Goal: Transaction & Acquisition: Purchase product/service

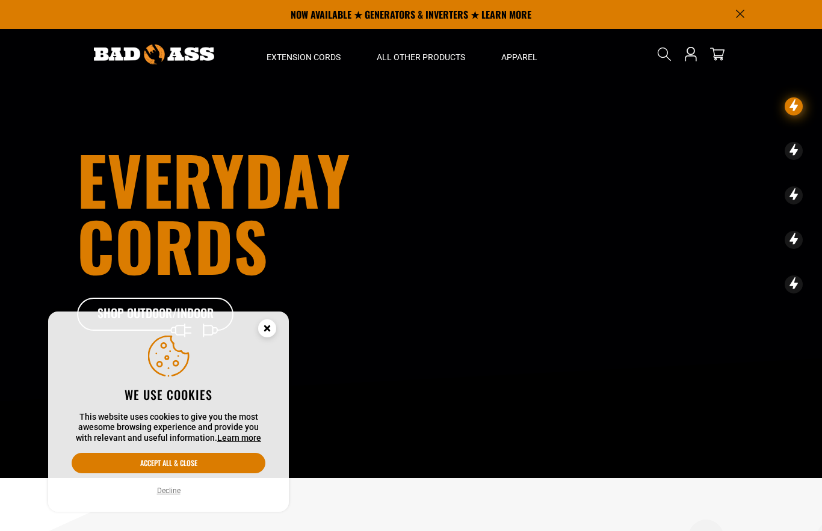
click at [271, 334] on circle "Cookie Consent" at bounding box center [267, 328] width 18 height 18
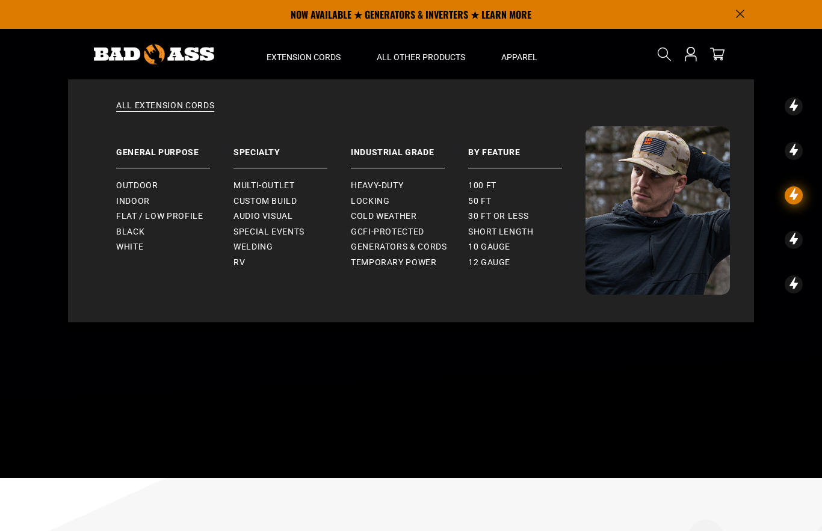
click at [395, 185] on span "Heavy-Duty" at bounding box center [377, 185] width 52 height 11
click at [132, 188] on span "Outdoor" at bounding box center [137, 185] width 42 height 11
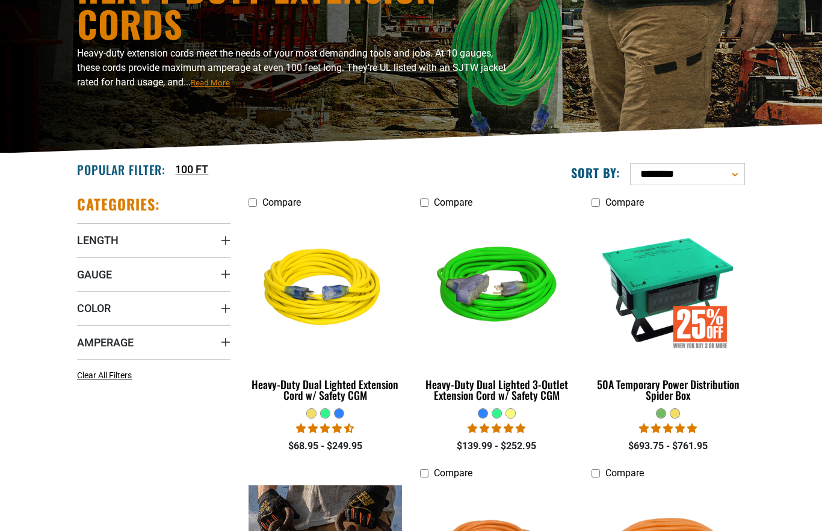
scroll to position [152, 0]
click at [103, 246] on span "Length" at bounding box center [98, 240] width 42 height 14
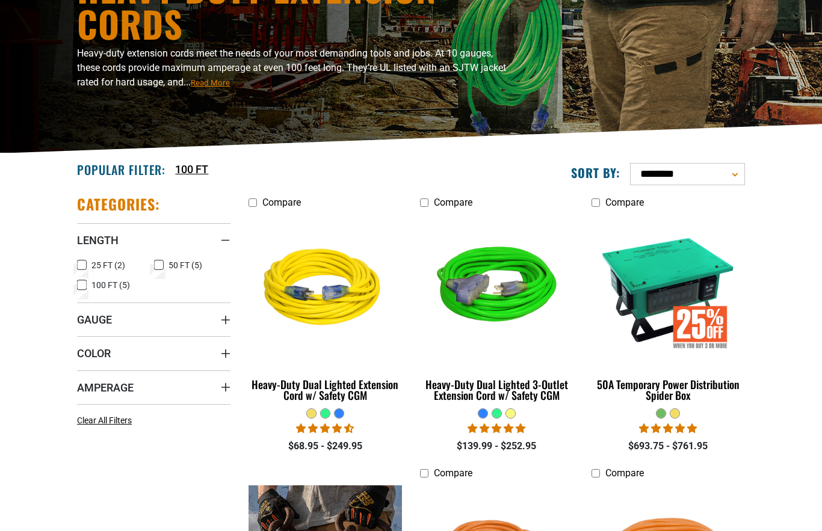
click at [86, 289] on rect at bounding box center [82, 285] width 10 height 10
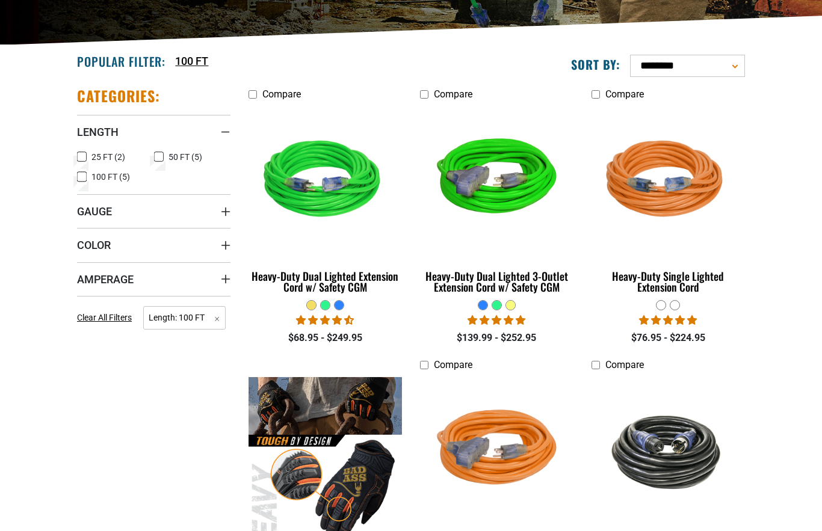
scroll to position [260, 0]
click at [100, 214] on span "Gauge" at bounding box center [94, 212] width 35 height 14
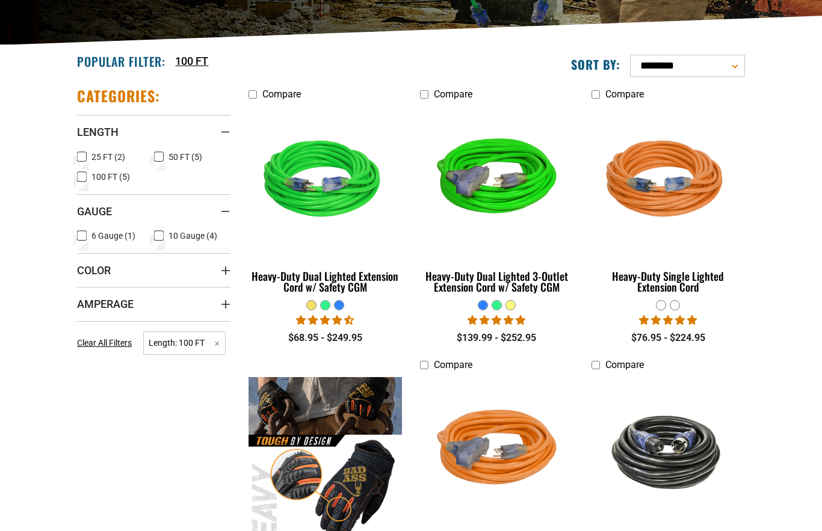
click at [85, 237] on icon at bounding box center [82, 236] width 10 height 16
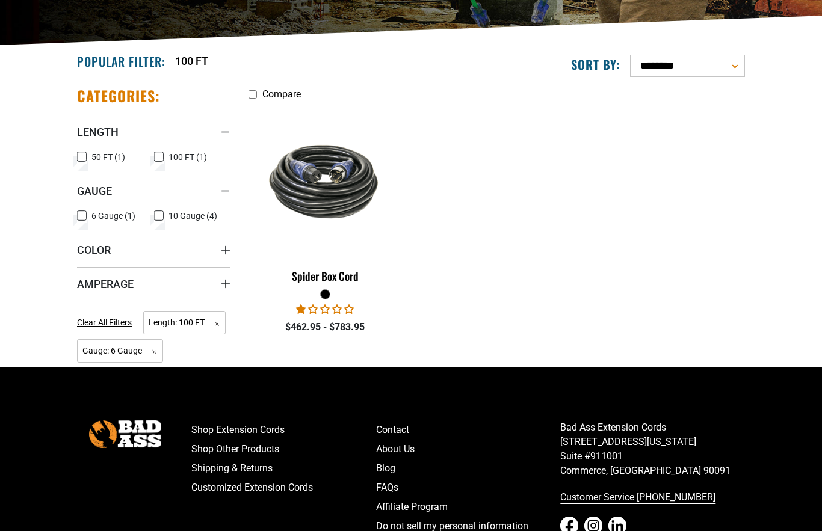
click at [330, 198] on img at bounding box center [326, 181] width 152 height 93
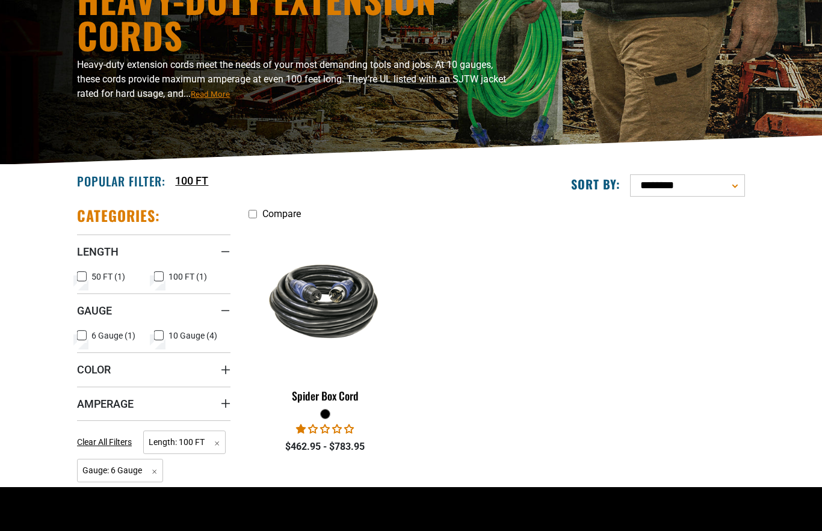
scroll to position [168, 0]
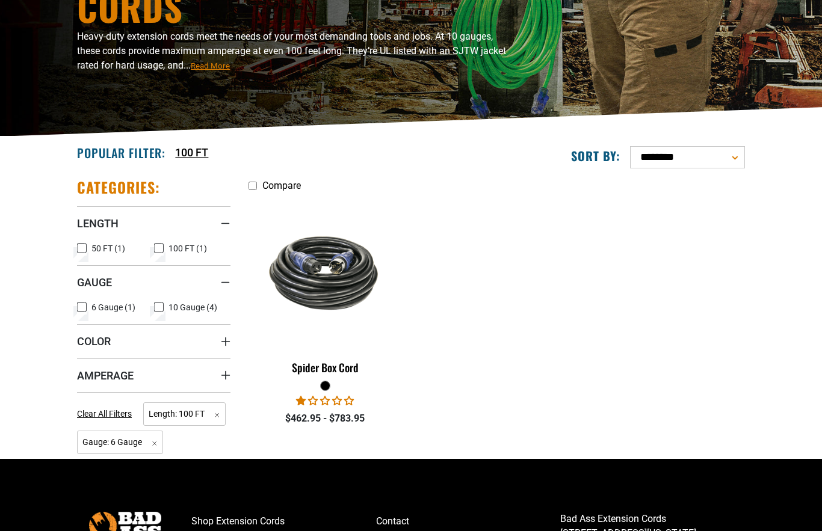
click at [164, 307] on label "10 Gauge (4) 10 Gauge (4 products)" at bounding box center [192, 308] width 77 height 16
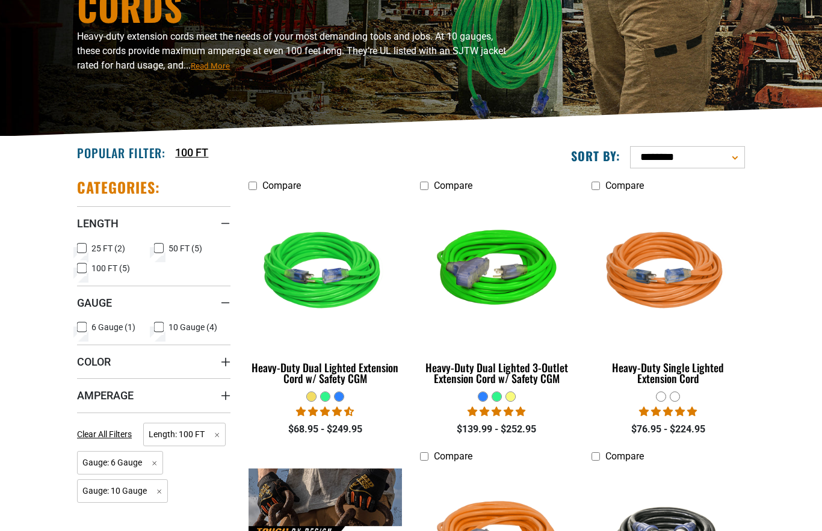
click at [87, 309] on span "Gauge" at bounding box center [94, 303] width 35 height 14
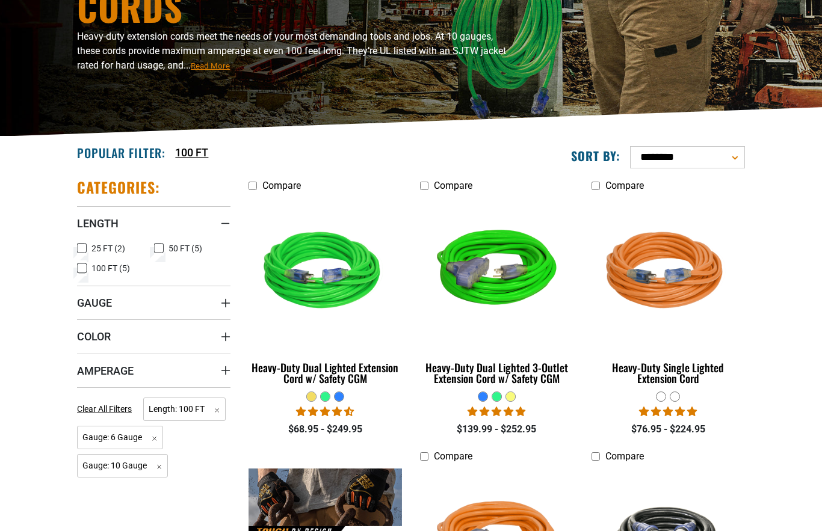
click at [90, 297] on span "Gauge" at bounding box center [94, 303] width 35 height 14
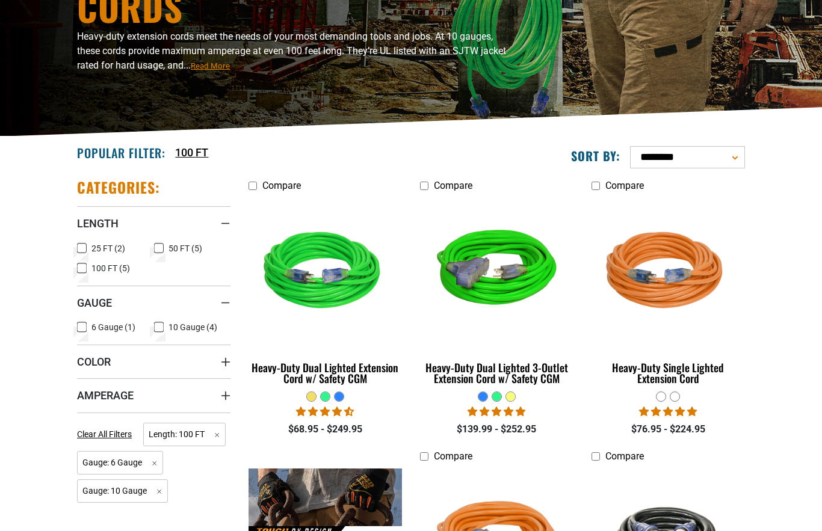
click at [78, 329] on icon at bounding box center [81, 327] width 7 height 7
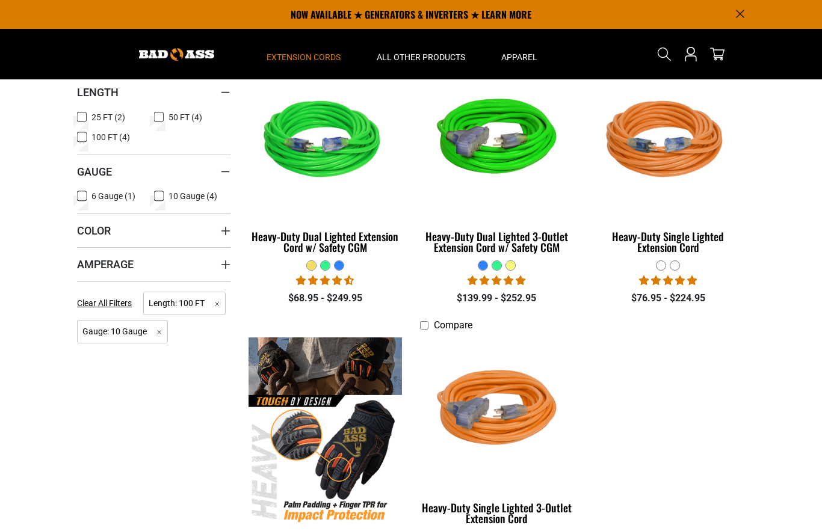
scroll to position [300, 0]
click at [328, 155] on img at bounding box center [326, 141] width 152 height 138
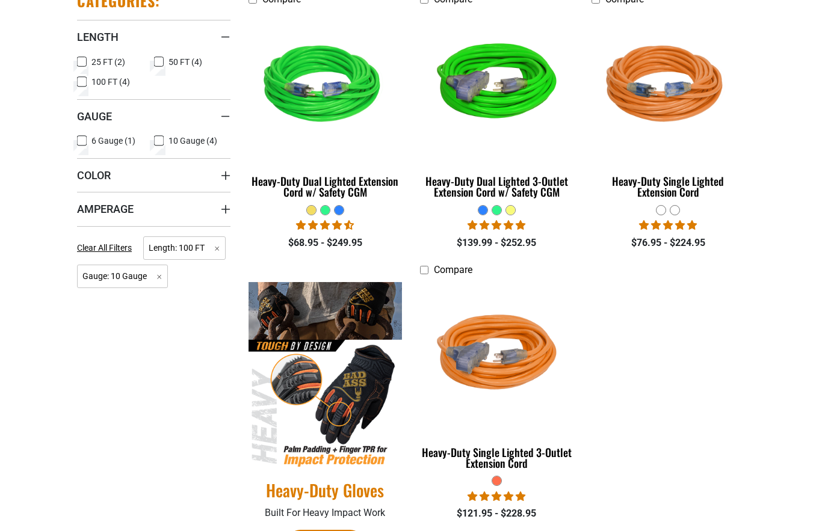
scroll to position [79, 0]
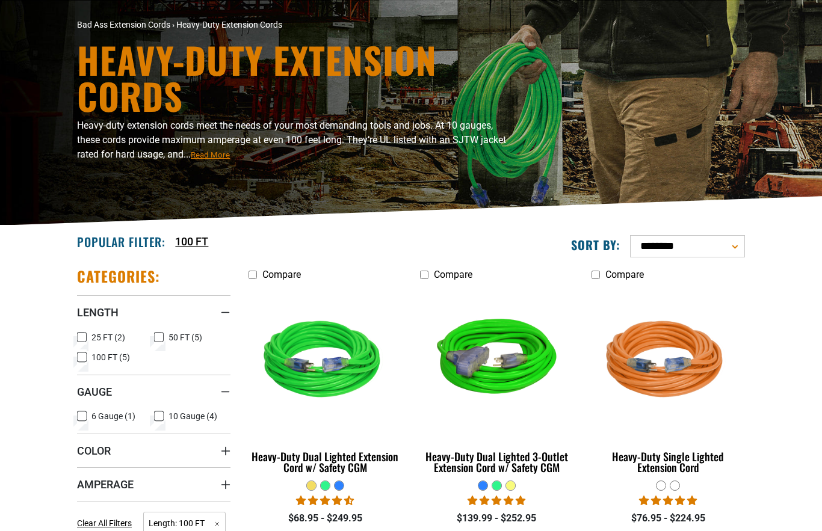
scroll to position [224, 0]
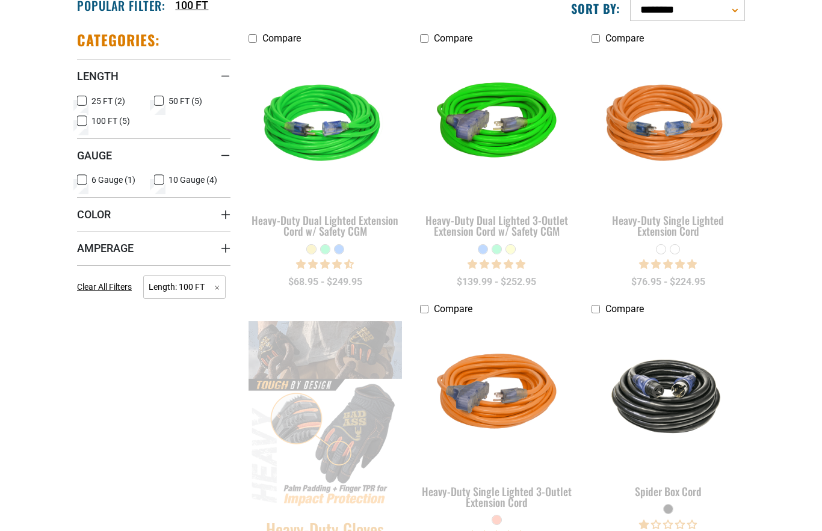
scroll to position [208, 0]
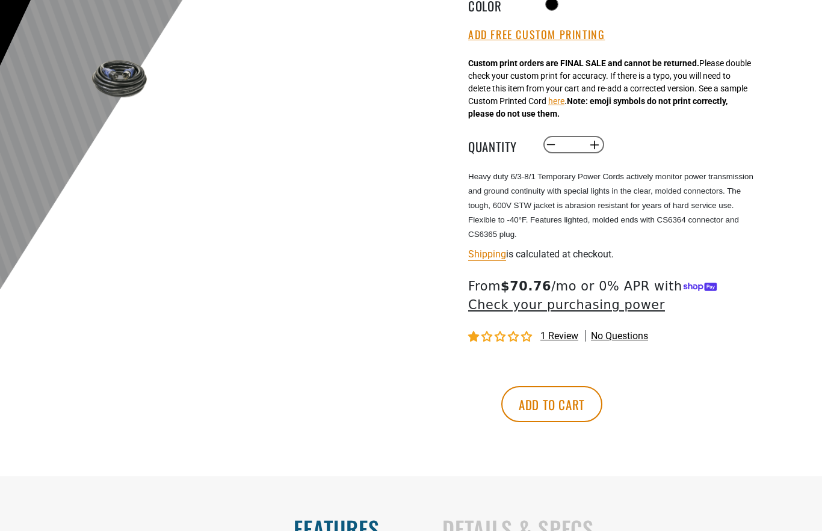
scroll to position [350, 0]
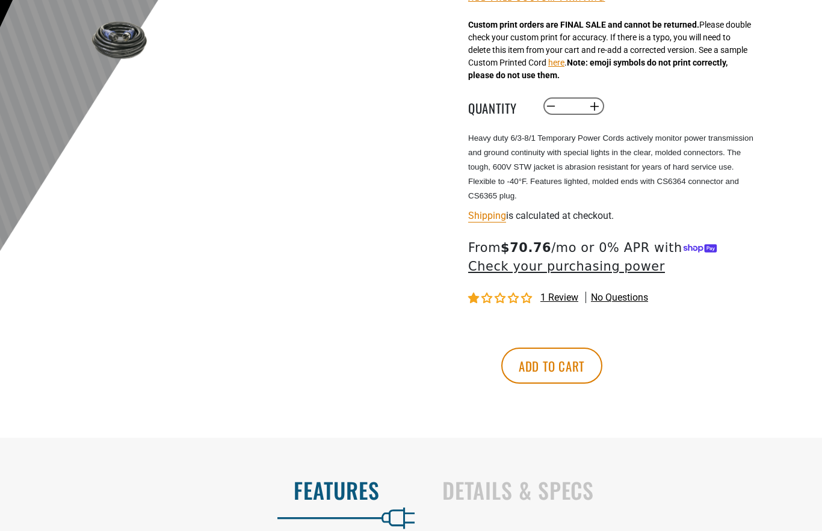
click at [568, 298] on span "1 review" at bounding box center [559, 297] width 38 height 11
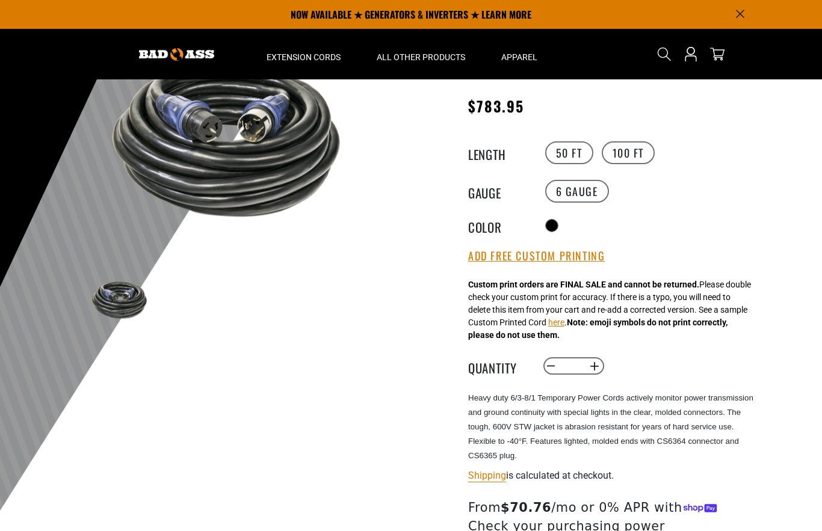
scroll to position [0, 0]
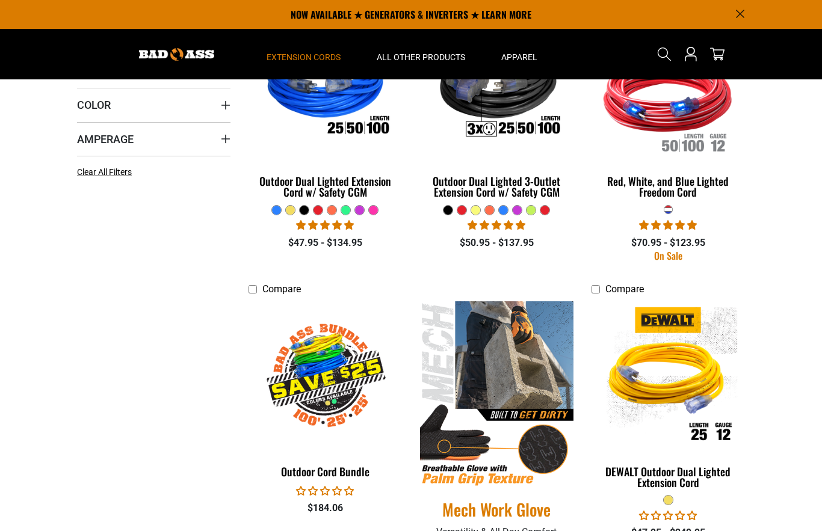
scroll to position [295, 0]
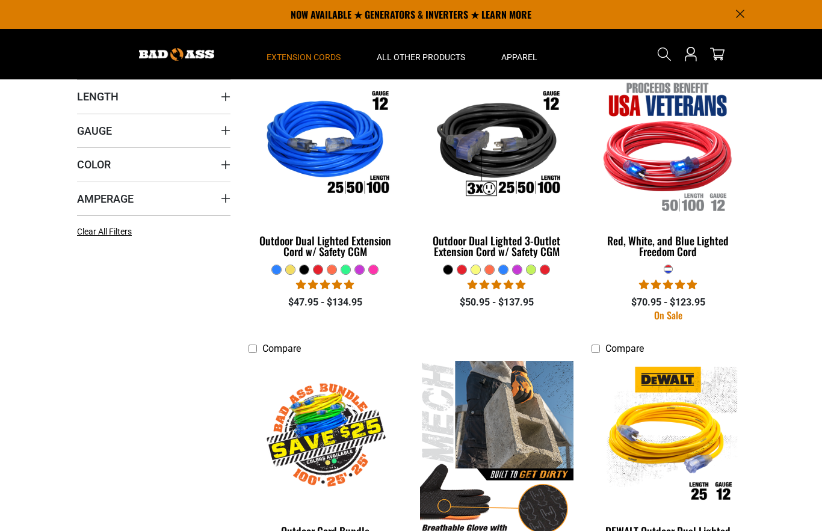
click at [331, 165] on img at bounding box center [326, 145] width 152 height 138
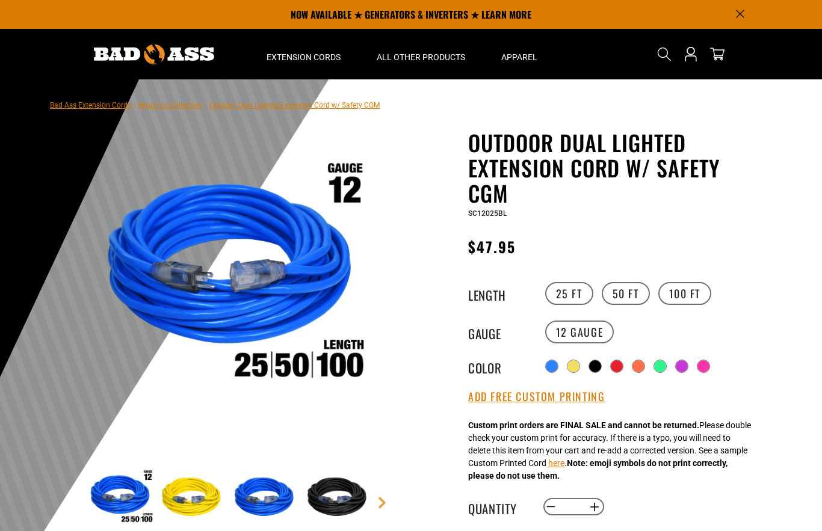
click at [579, 367] on div at bounding box center [573, 366] width 12 height 12
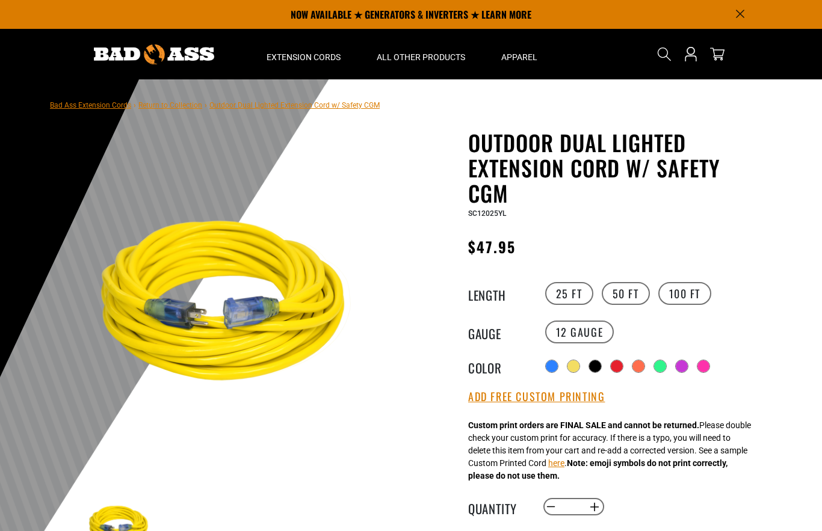
click at [601, 366] on div at bounding box center [595, 366] width 12 height 12
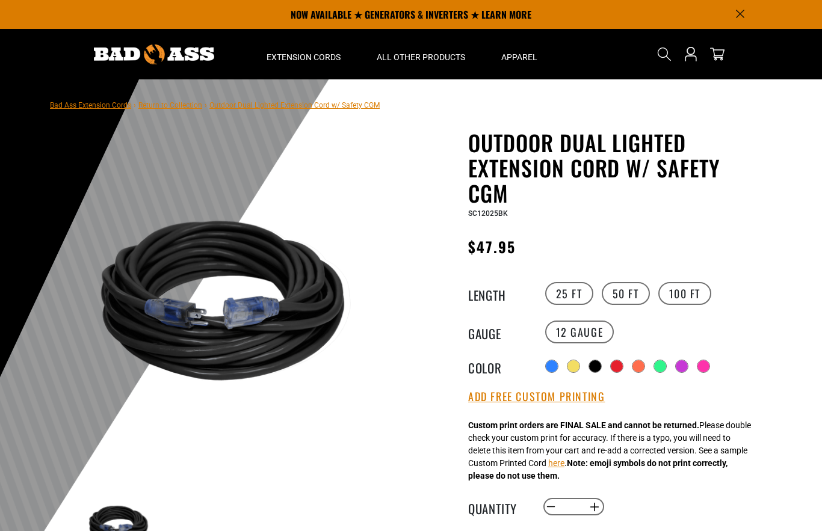
click at [623, 367] on div at bounding box center [617, 366] width 12 height 12
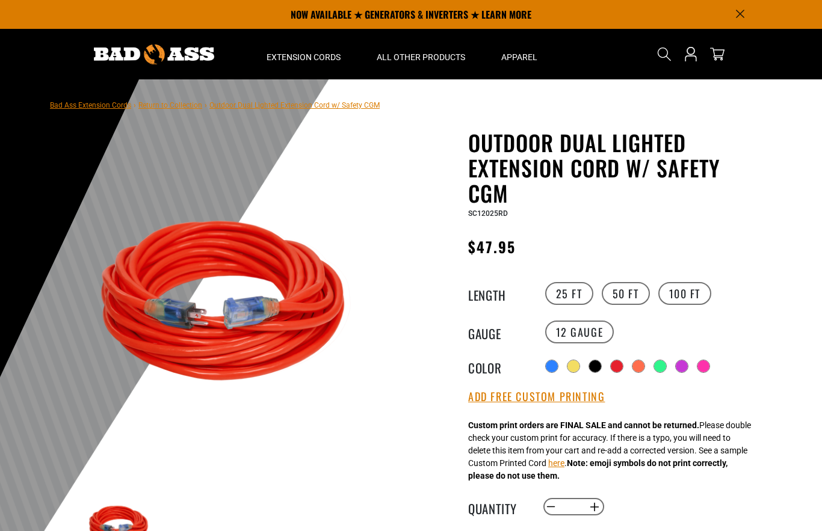
click at [638, 371] on div at bounding box center [638, 366] width 13 height 13
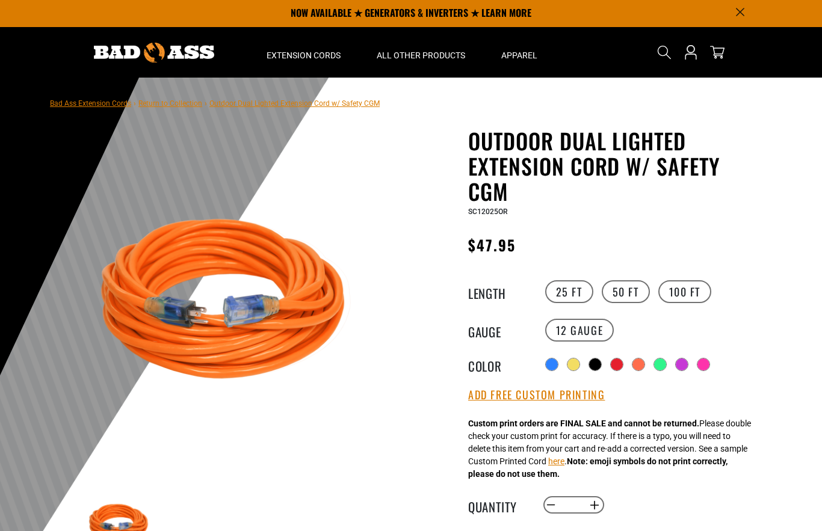
scroll to position [2, 0]
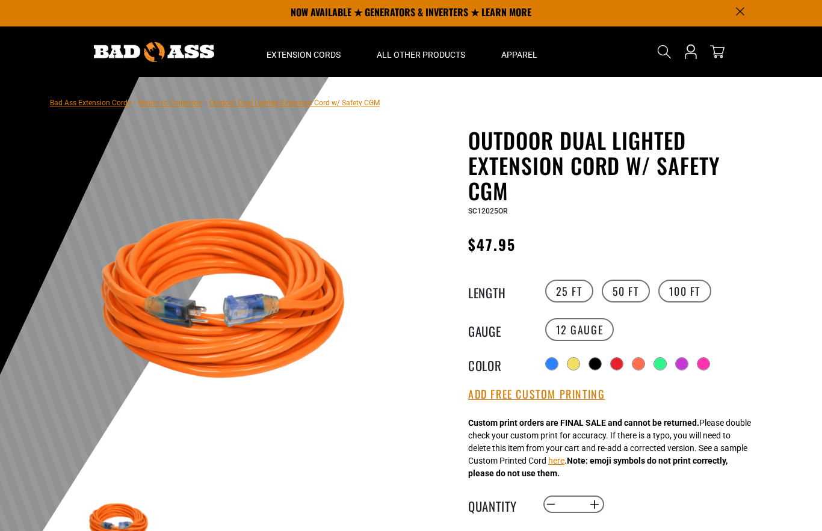
click at [659, 363] on div at bounding box center [660, 364] width 12 height 12
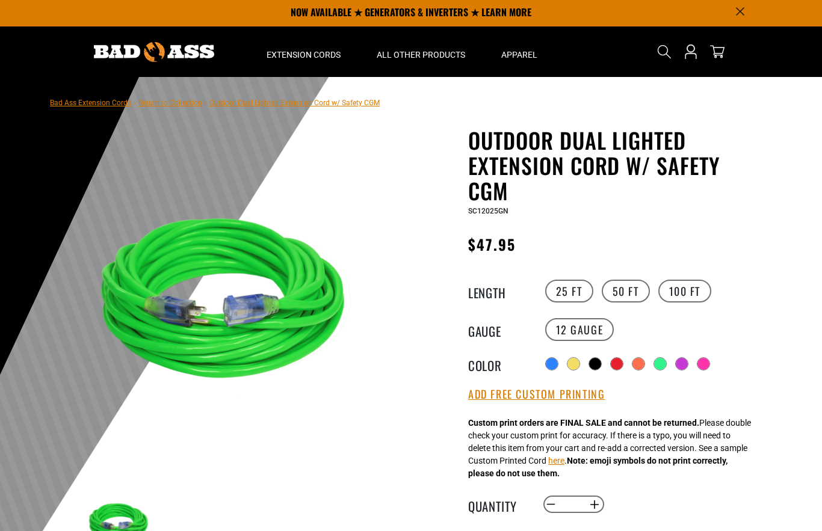
click at [686, 366] on div at bounding box center [682, 364] width 12 height 12
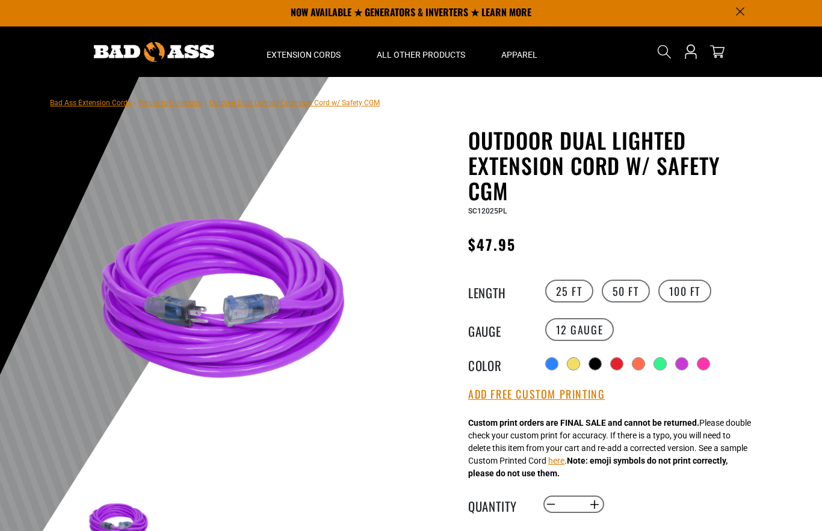
click at [703, 362] on div at bounding box center [703, 364] width 12 height 12
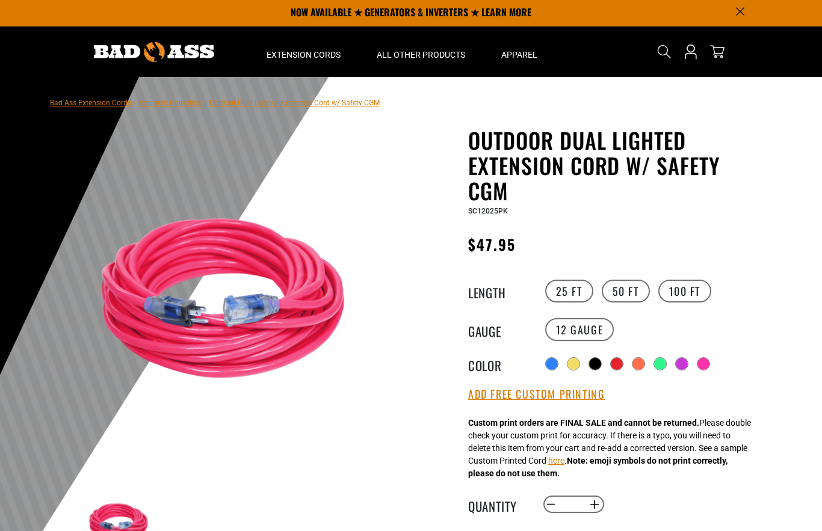
click at [676, 366] on div at bounding box center [682, 364] width 12 height 12
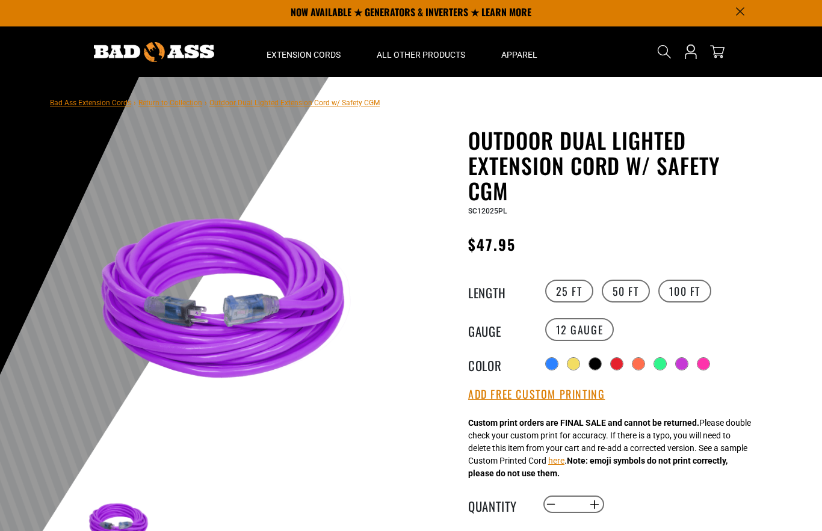
click at [687, 285] on label "100 FT" at bounding box center [685, 291] width 54 height 23
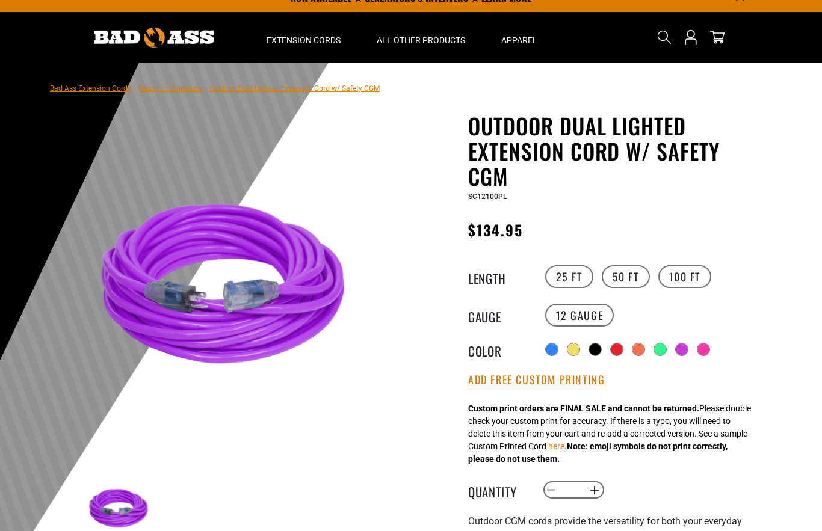
scroll to position [54, 0]
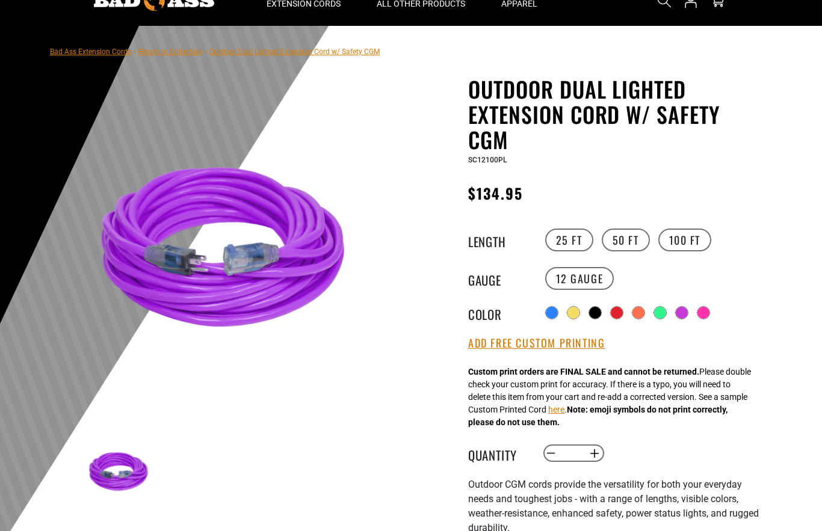
click at [659, 312] on div at bounding box center [660, 313] width 12 height 12
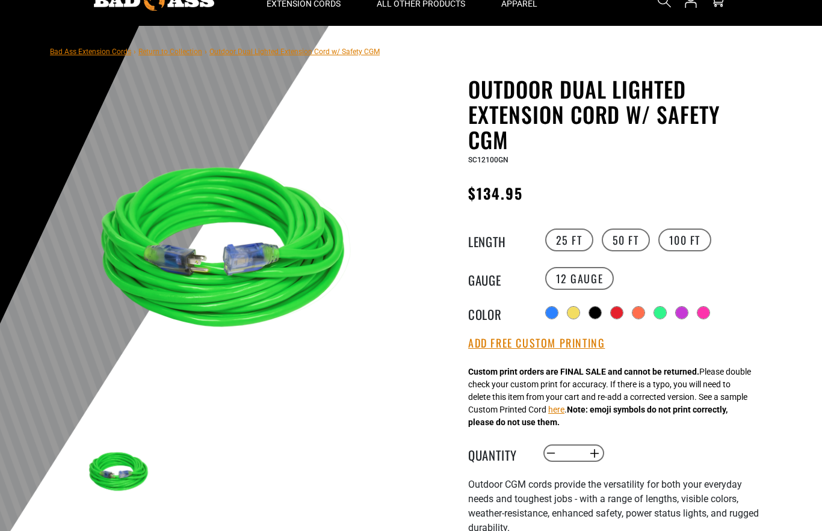
click at [637, 313] on div at bounding box center [638, 313] width 12 height 12
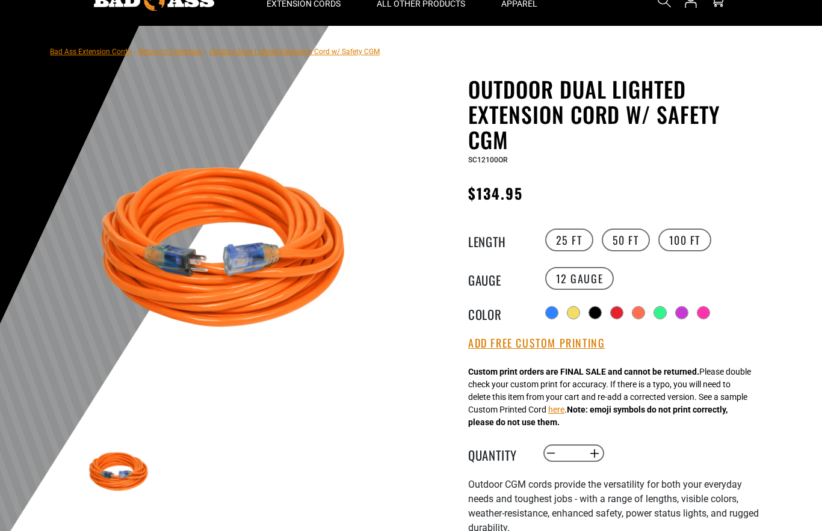
click at [620, 309] on div at bounding box center [617, 313] width 12 height 12
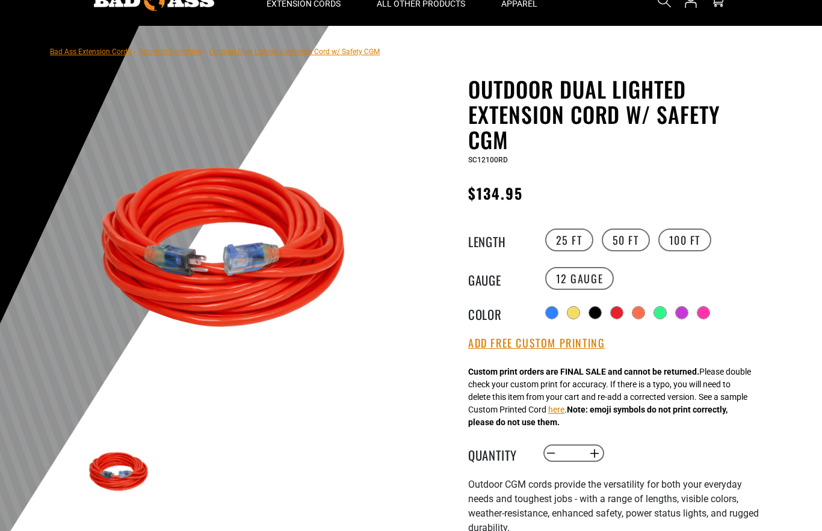
click at [578, 315] on div at bounding box center [573, 313] width 12 height 12
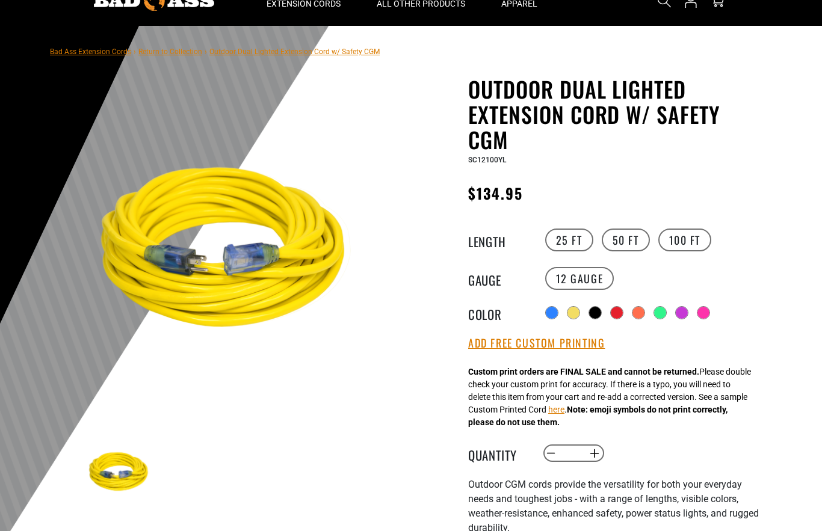
click at [599, 318] on div at bounding box center [594, 312] width 13 height 13
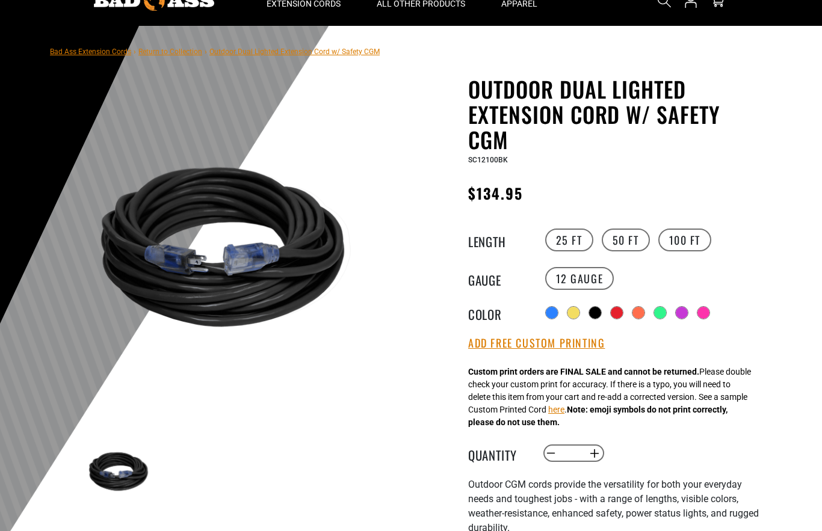
click at [555, 315] on div at bounding box center [552, 313] width 12 height 12
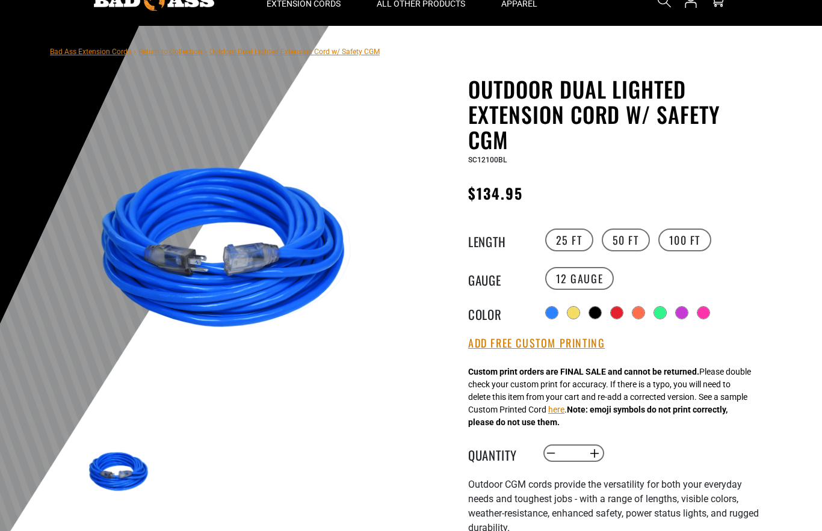
click at [670, 307] on div at bounding box center [652, 312] width 221 height 19
click at [590, 346] on button "Add Free Custom Printing" at bounding box center [536, 343] width 137 height 13
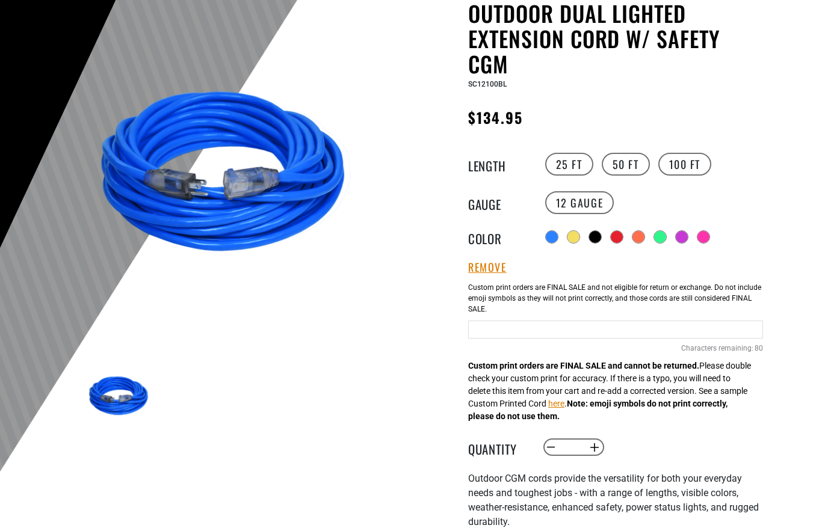
click at [702, 330] on input "text" at bounding box center [615, 330] width 295 height 18
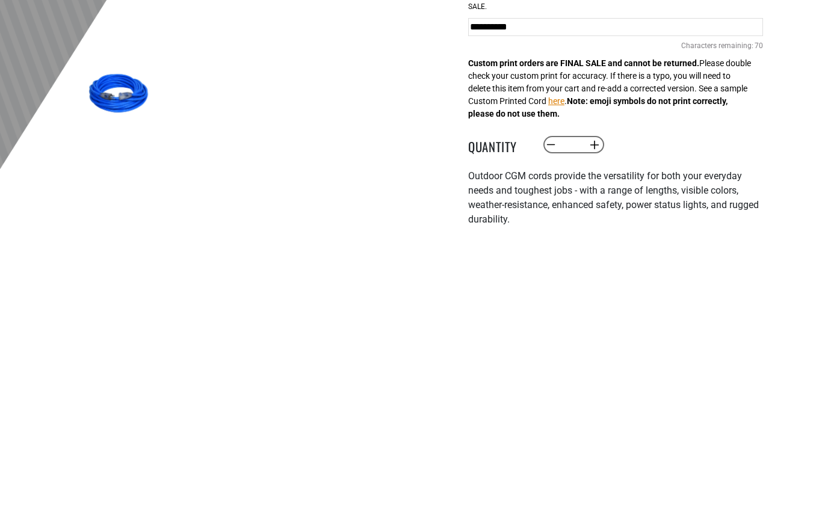
scroll to position [145, 0]
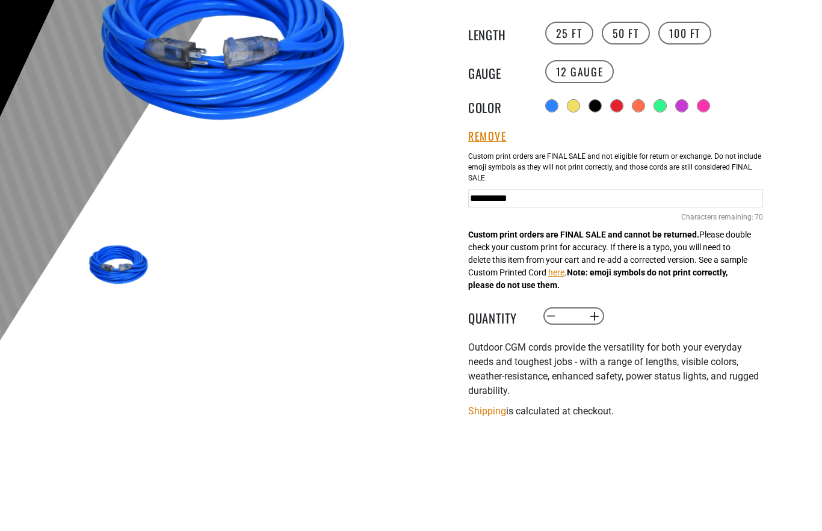
type input "**********"
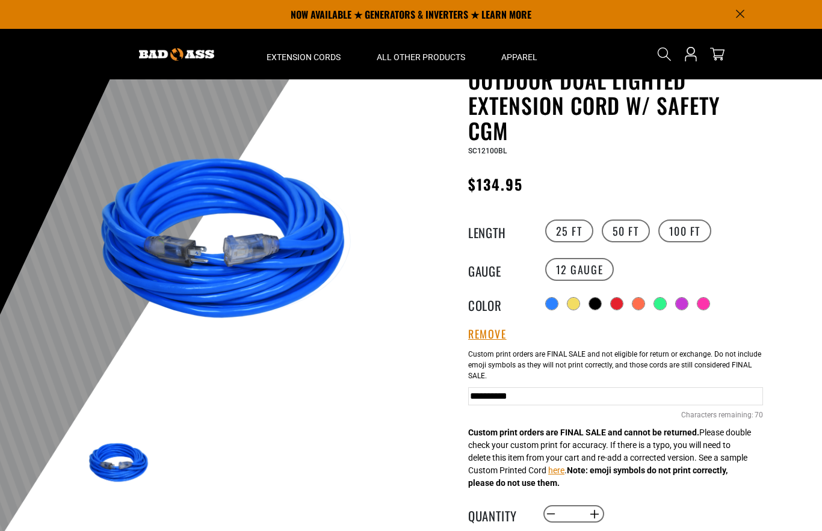
scroll to position [18, 0]
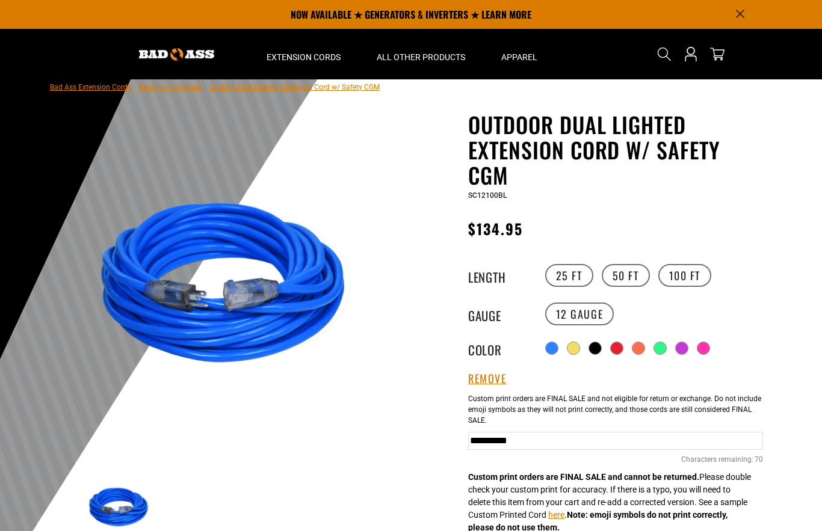
click at [167, 59] on img at bounding box center [176, 54] width 75 height 13
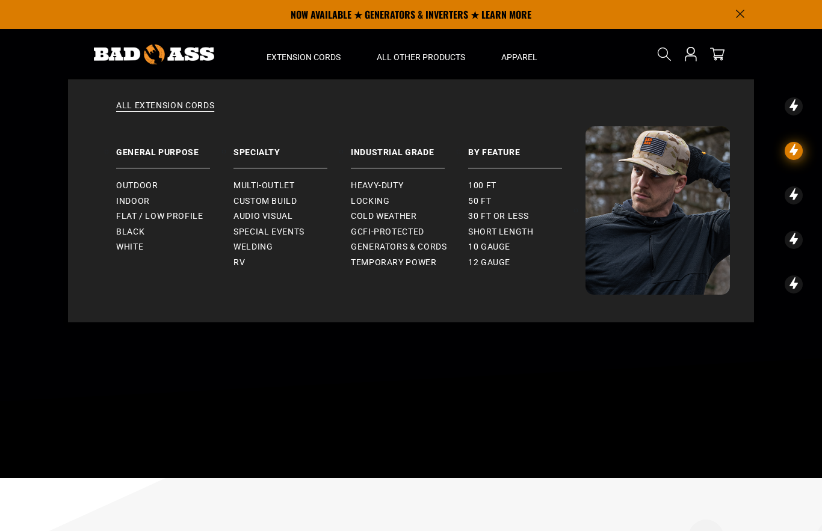
click at [138, 217] on span "Flat / Low Profile" at bounding box center [159, 216] width 87 height 11
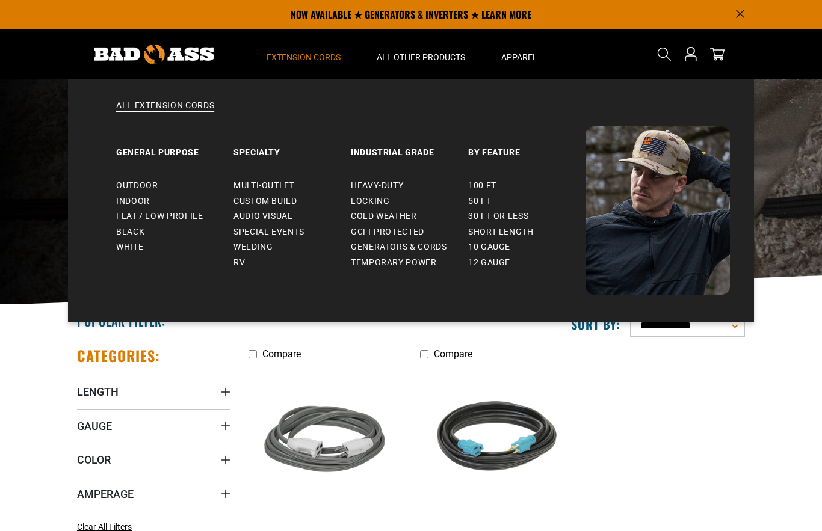
click at [123, 247] on span "White" at bounding box center [129, 247] width 27 height 11
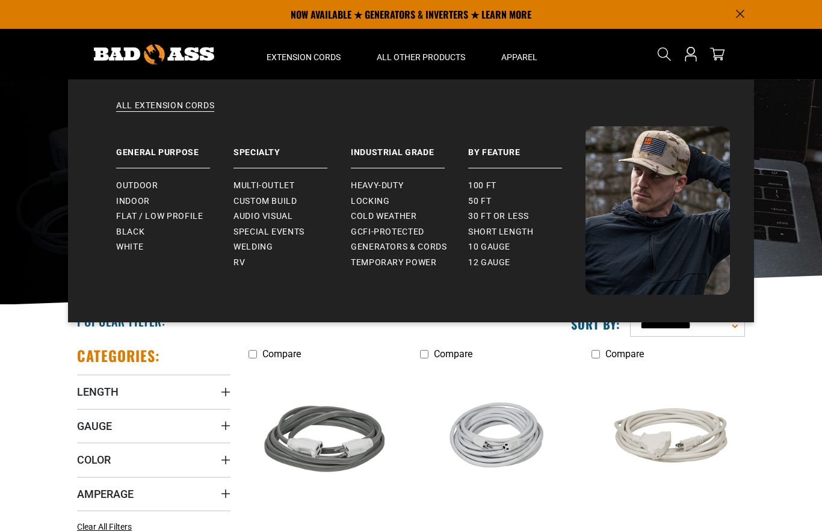
click at [270, 201] on span "Custom Build" at bounding box center [265, 201] width 64 height 11
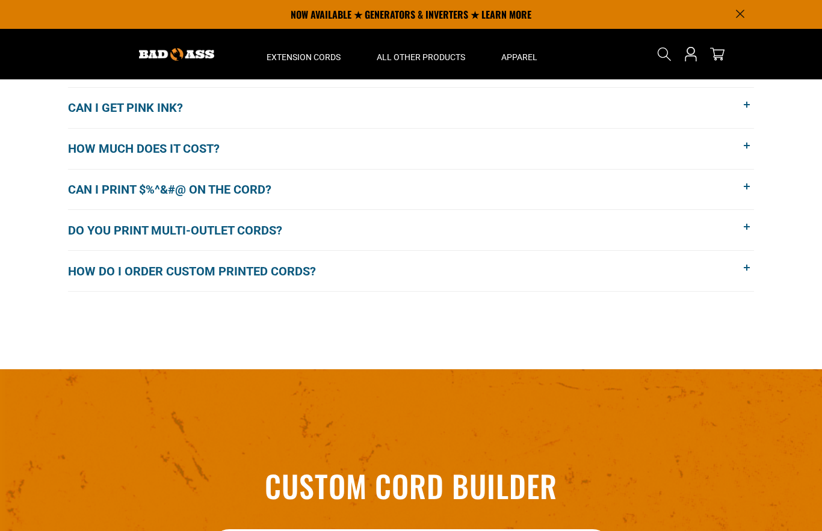
scroll to position [1015, 0]
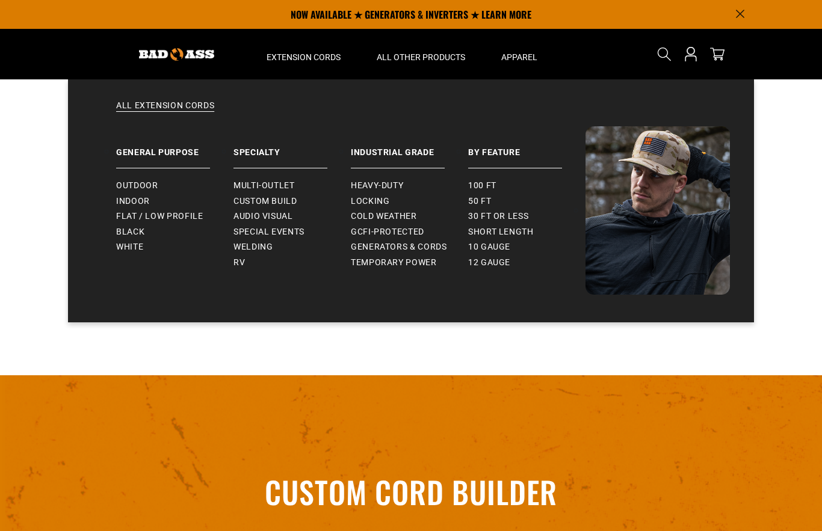
click at [256, 248] on span "Welding" at bounding box center [252, 247] width 39 height 11
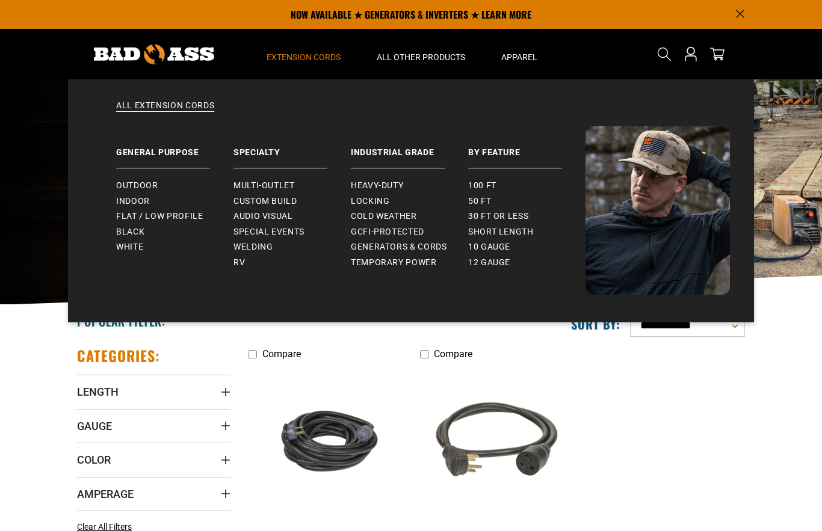
click at [393, 223] on link "Cold Weather" at bounding box center [409, 217] width 117 height 16
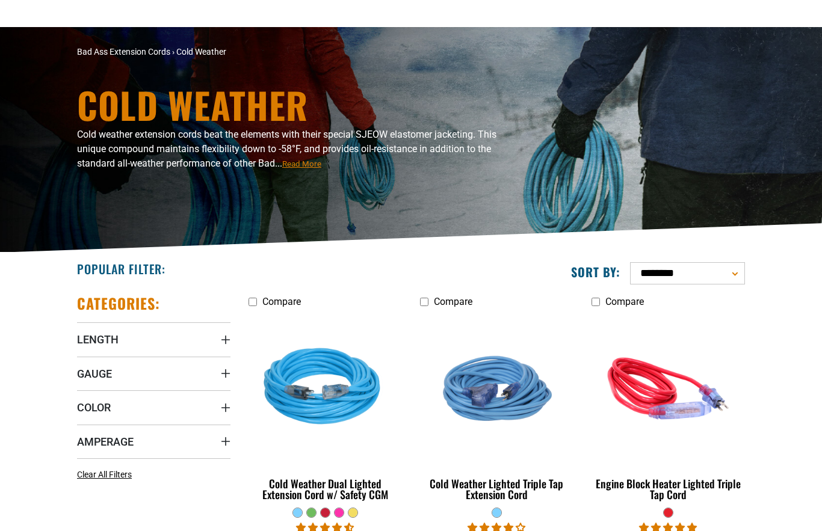
scroll to position [191, 0]
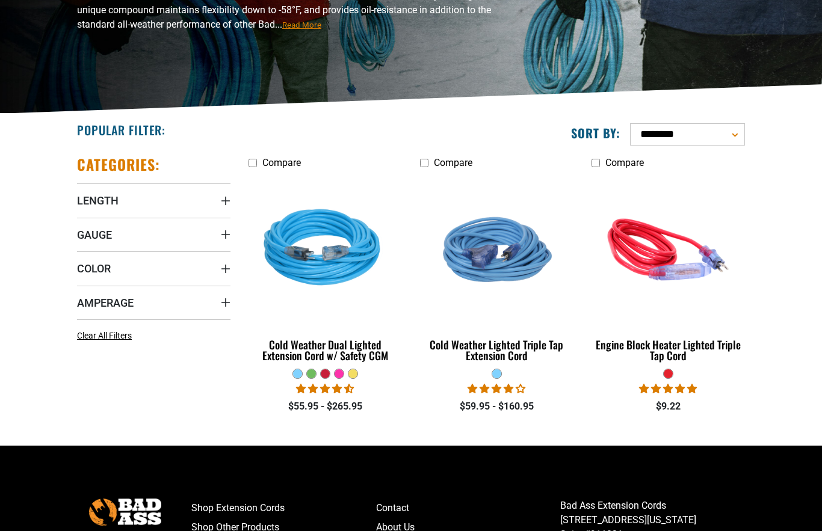
click at [303, 347] on div "Cold Weather Dual Lighted Extension Cord w/ Safety CGM" at bounding box center [324, 350] width 153 height 22
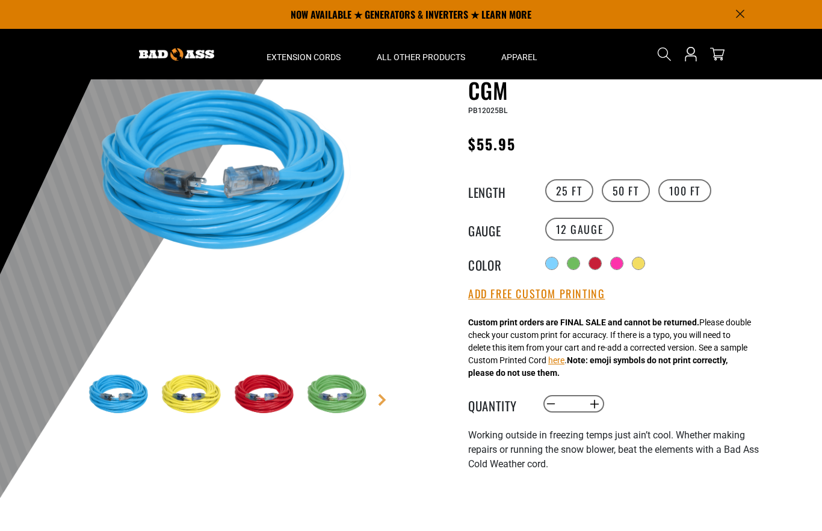
scroll to position [97, 0]
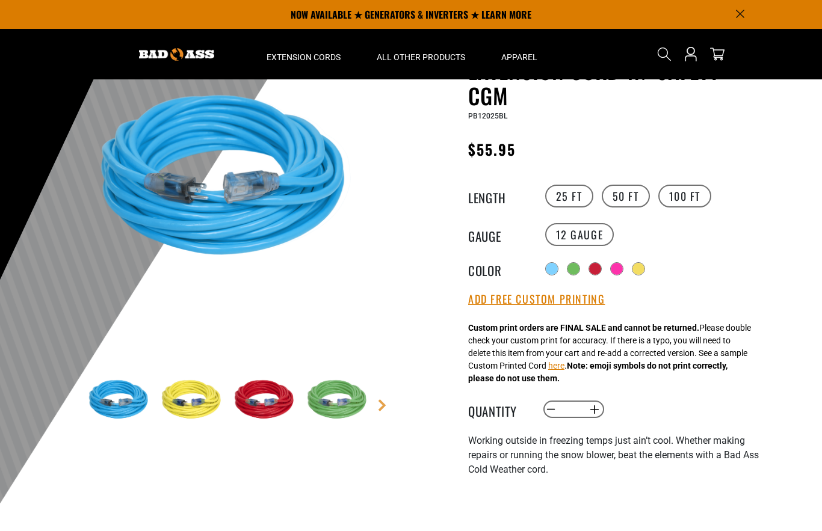
click at [641, 269] on div at bounding box center [638, 269] width 12 height 12
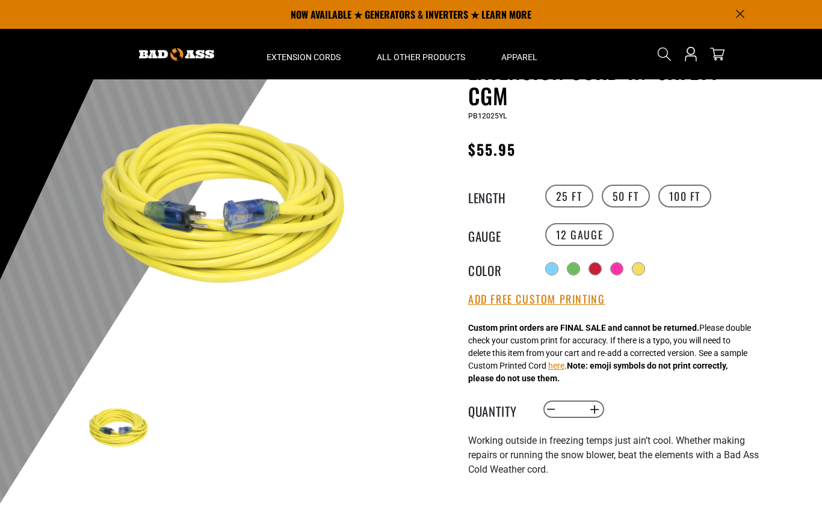
click at [614, 272] on div at bounding box center [617, 269] width 12 height 12
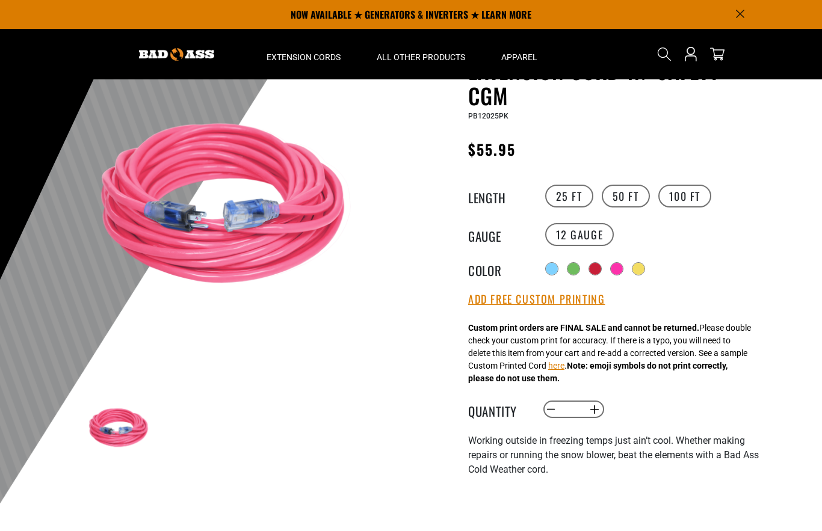
click at [593, 272] on div at bounding box center [595, 269] width 12 height 12
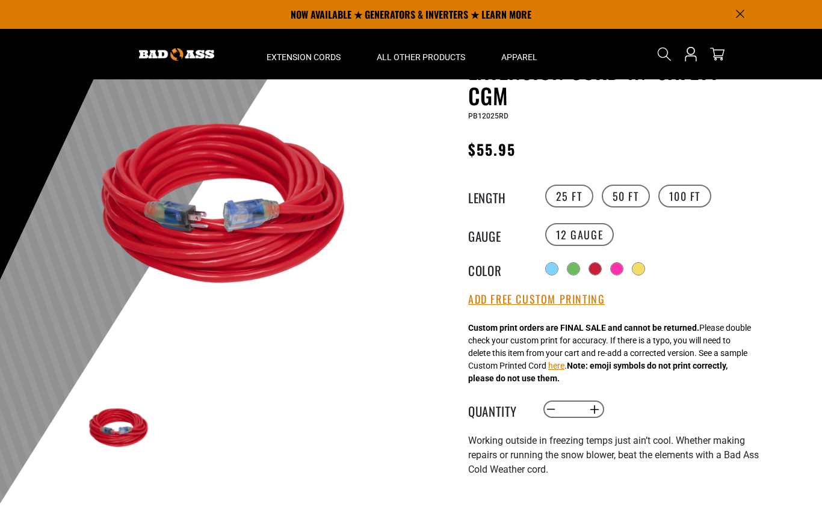
click at [573, 269] on div at bounding box center [573, 269] width 12 height 12
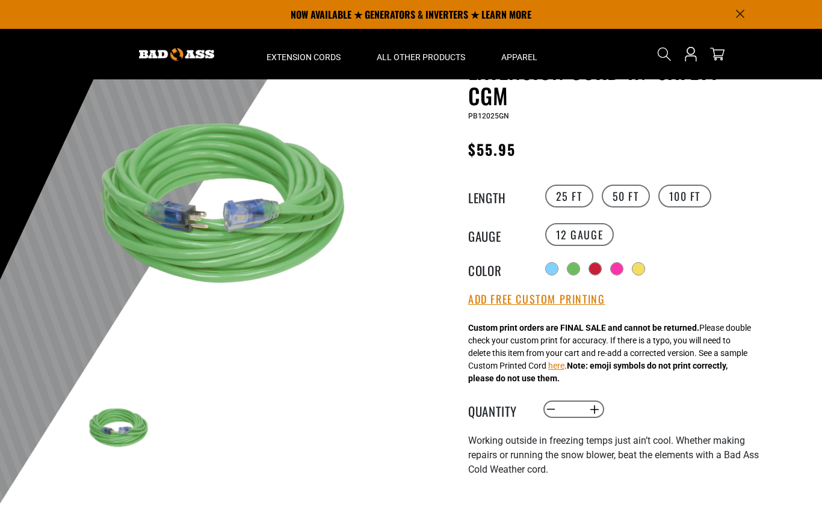
click at [552, 271] on div at bounding box center [552, 269] width 12 height 12
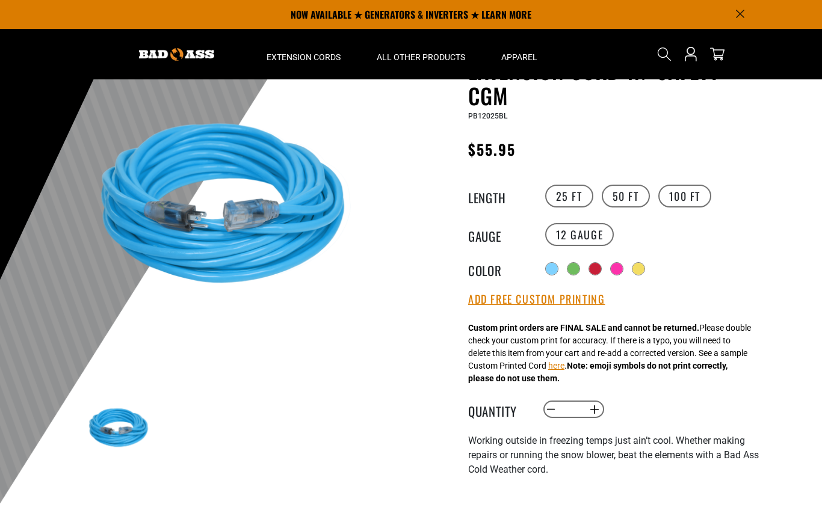
click at [578, 268] on div at bounding box center [573, 269] width 12 height 12
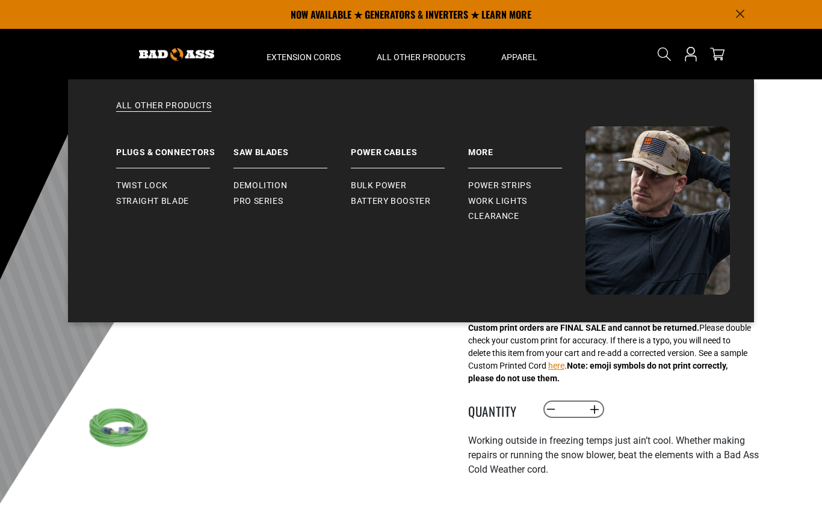
click at [137, 183] on span "Twist Lock" at bounding box center [141, 185] width 51 height 11
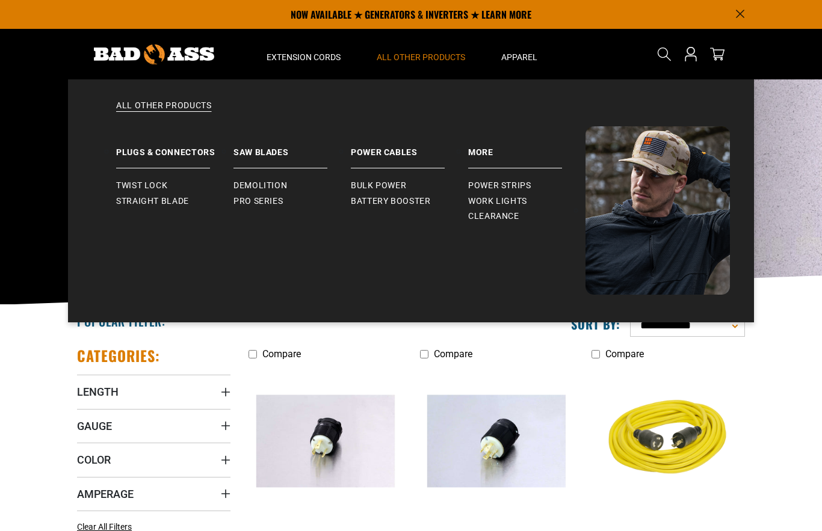
click at [147, 202] on span "Straight Blade" at bounding box center [152, 201] width 73 height 11
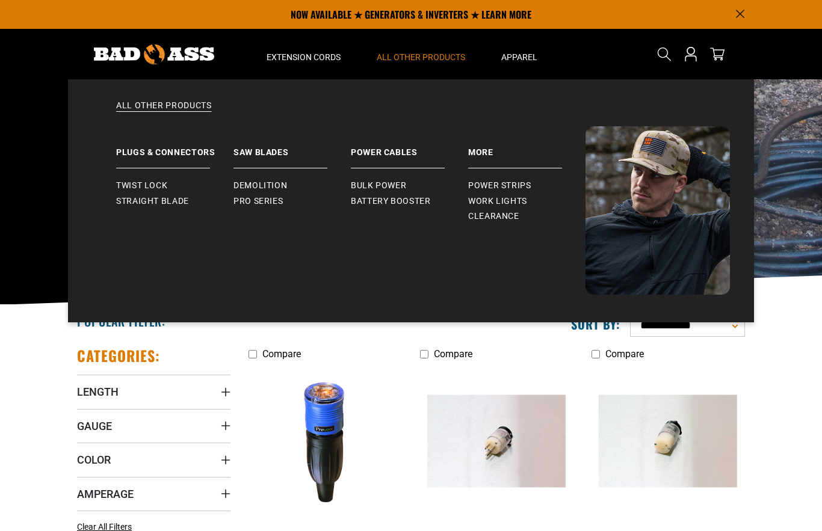
click at [249, 184] on span "Demolition" at bounding box center [260, 185] width 54 height 11
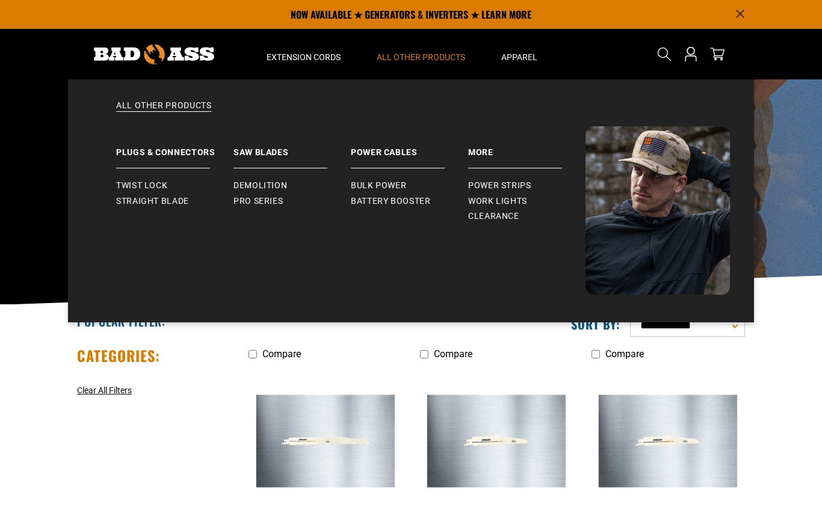
click at [264, 206] on span "Pro Series" at bounding box center [257, 201] width 49 height 11
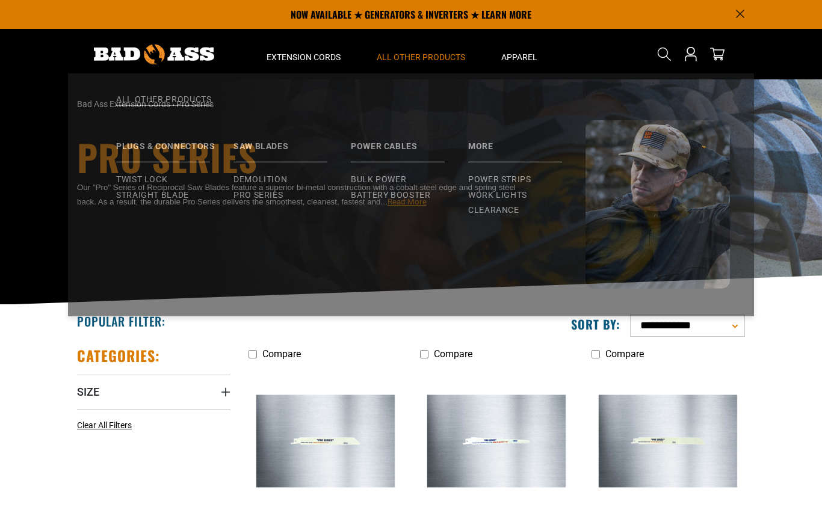
click at [514, 187] on span "Power Strips" at bounding box center [499, 185] width 63 height 11
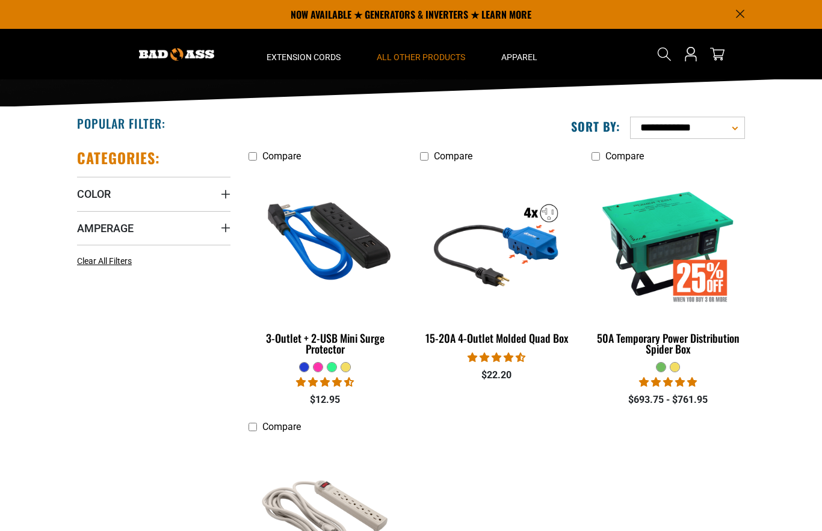
scroll to position [198, 0]
click at [666, 220] on img at bounding box center [668, 243] width 152 height 138
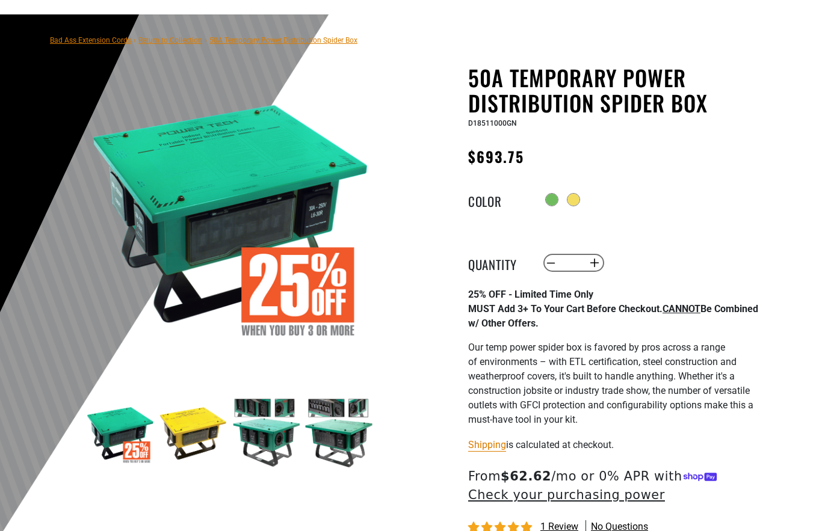
scroll to position [122, 0]
